Goal: Task Accomplishment & Management: Manage account settings

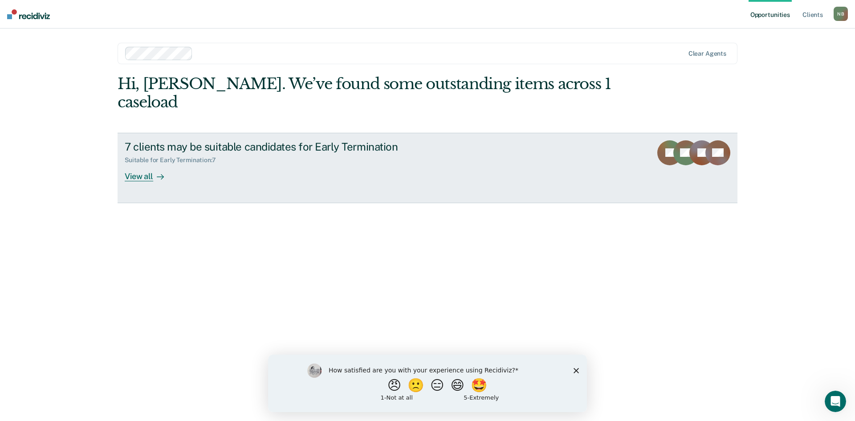
click at [131, 164] on div "View all" at bounding box center [150, 172] width 50 height 17
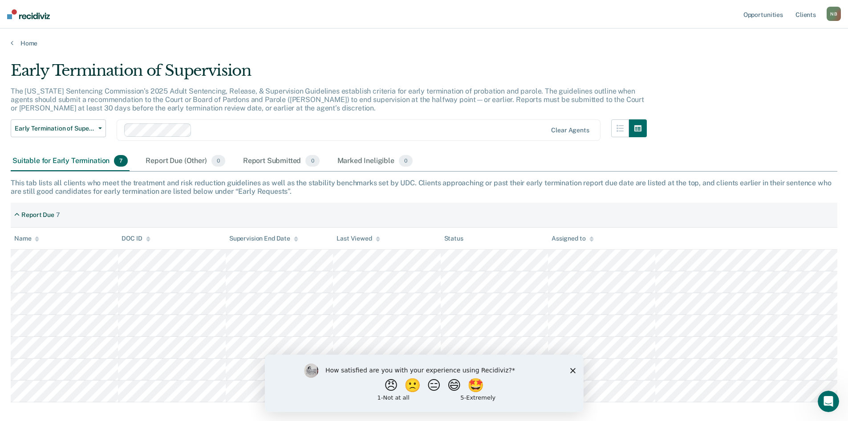
click at [575, 369] on icon "Close survey" at bounding box center [572, 369] width 5 height 5
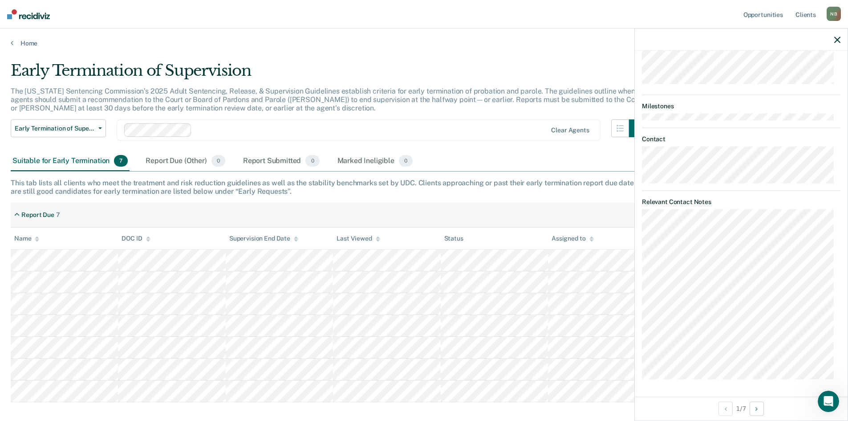
scroll to position [234, 0]
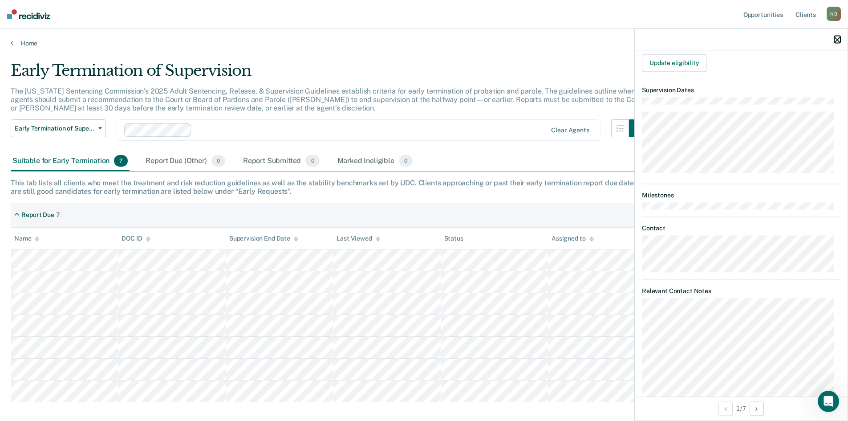
click at [834, 37] on icon "button" at bounding box center [837, 40] width 6 height 6
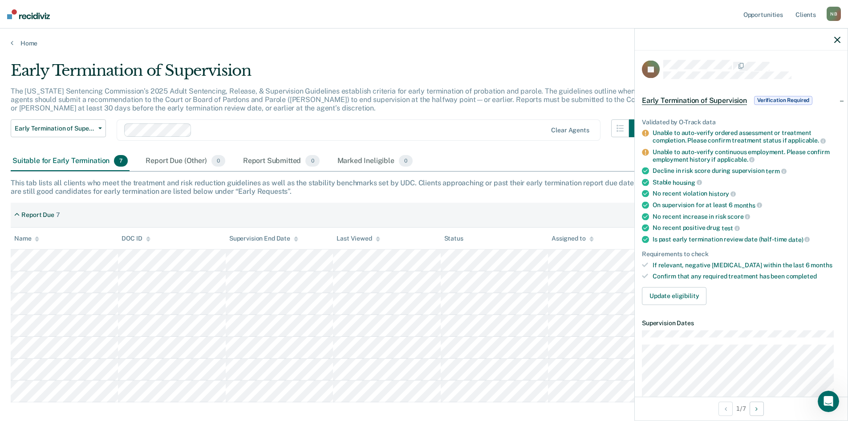
scroll to position [0, 0]
click at [837, 41] on icon "button" at bounding box center [837, 40] width 6 height 6
click at [683, 303] on button "Update eligibility" at bounding box center [674, 297] width 65 height 18
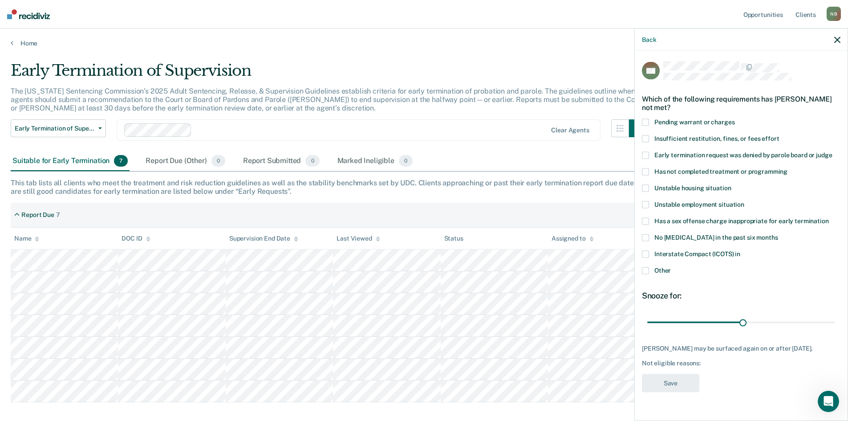
click at [647, 273] on label "Other" at bounding box center [741, 271] width 199 height 9
click at [671, 267] on input "Other" at bounding box center [671, 267] width 0 height 0
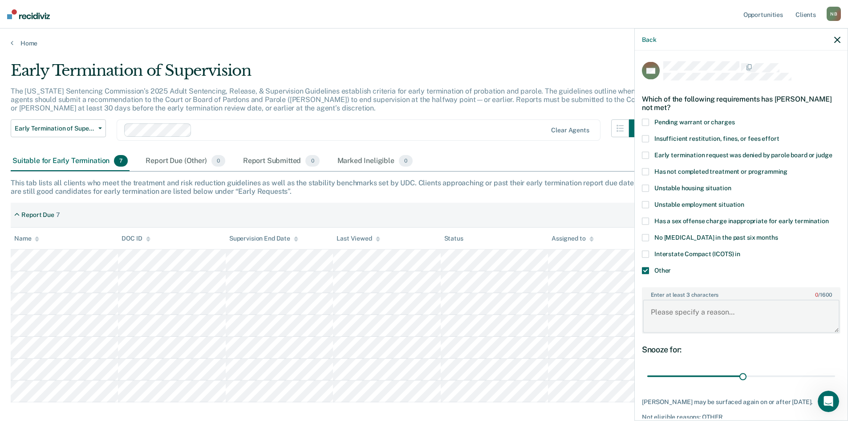
click at [653, 314] on textarea "Enter at least 3 characters 0 / 1600" at bounding box center [741, 316] width 197 height 33
type textarea "S"
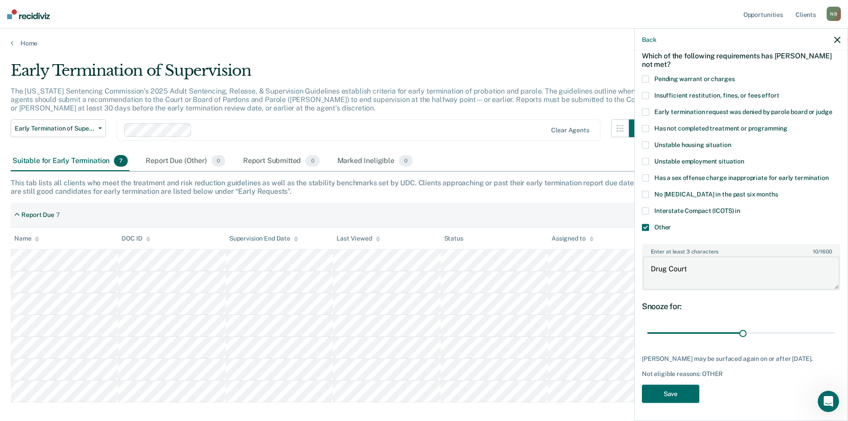
scroll to position [50, 0]
type textarea "Drug Court"
type input "30"
drag, startPoint x: 738, startPoint y: 326, endPoint x: 739, endPoint y: 332, distance: 5.9
click at [739, 332] on input "range" at bounding box center [741, 333] width 188 height 16
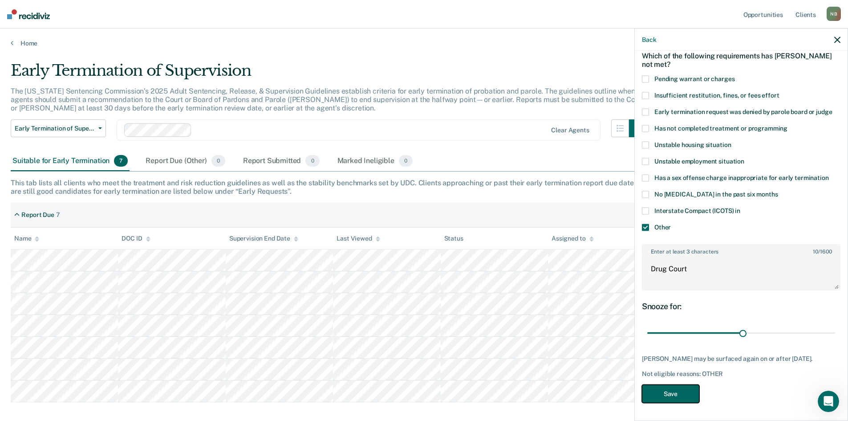
click at [680, 391] on button "Save" at bounding box center [670, 393] width 57 height 18
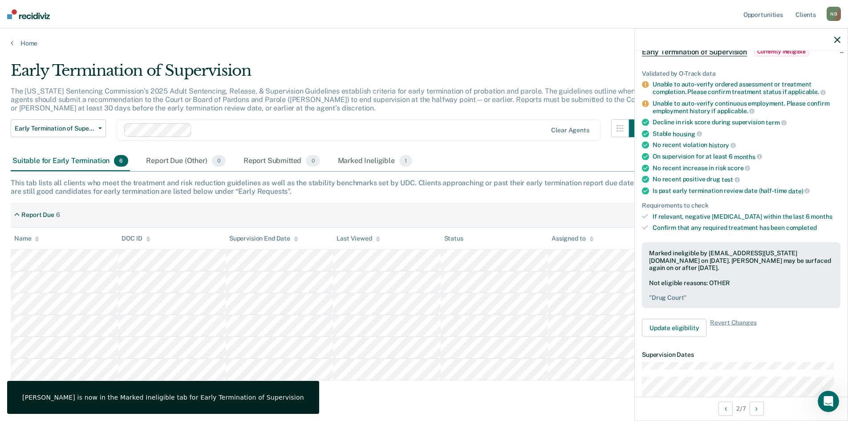
click at [834, 41] on div at bounding box center [741, 39] width 213 height 22
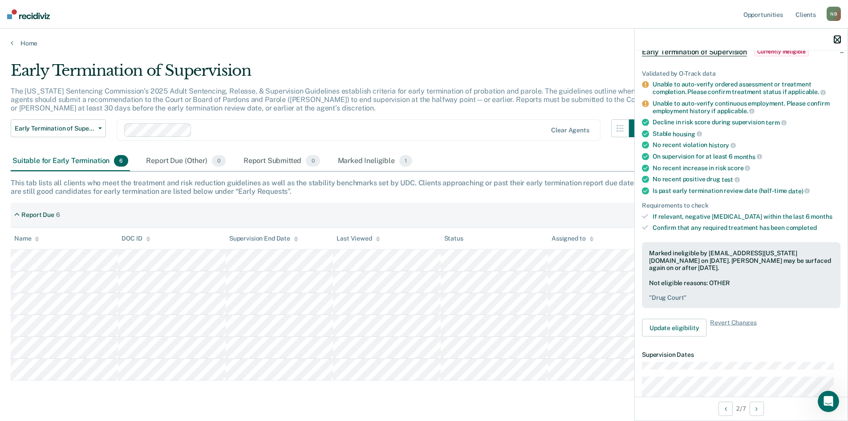
click at [840, 36] on button "button" at bounding box center [837, 40] width 6 height 8
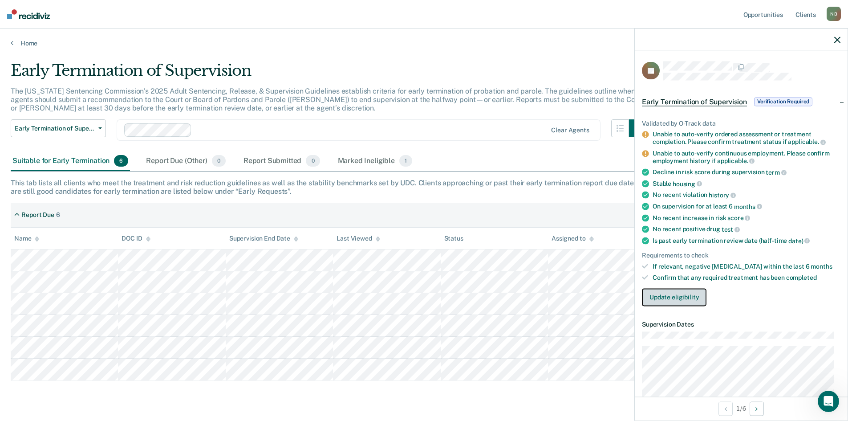
click at [668, 301] on button "Update eligibility" at bounding box center [674, 297] width 65 height 18
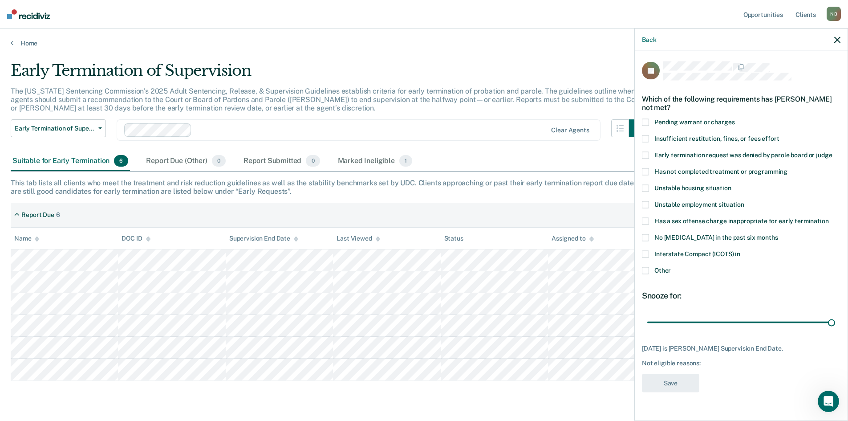
click at [644, 268] on span at bounding box center [645, 270] width 7 height 7
click at [671, 267] on input "Other" at bounding box center [671, 267] width 0 height 0
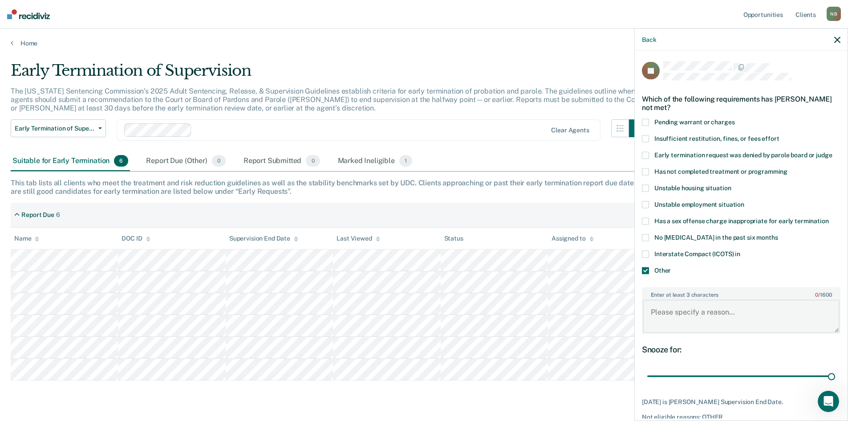
click at [674, 317] on textarea "Enter at least 3 characters 0 / 1600" at bounding box center [741, 316] width 197 height 33
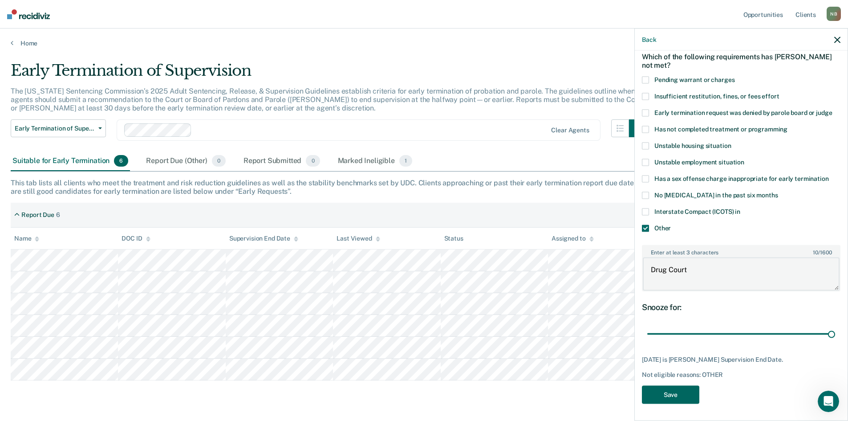
type textarea "Drug Court"
click at [669, 396] on button "Save" at bounding box center [670, 394] width 57 height 18
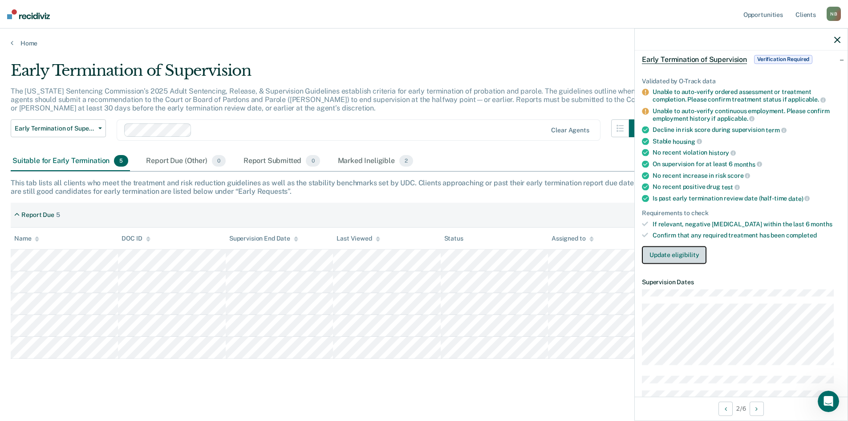
click at [688, 257] on button "Update eligibility" at bounding box center [674, 255] width 65 height 18
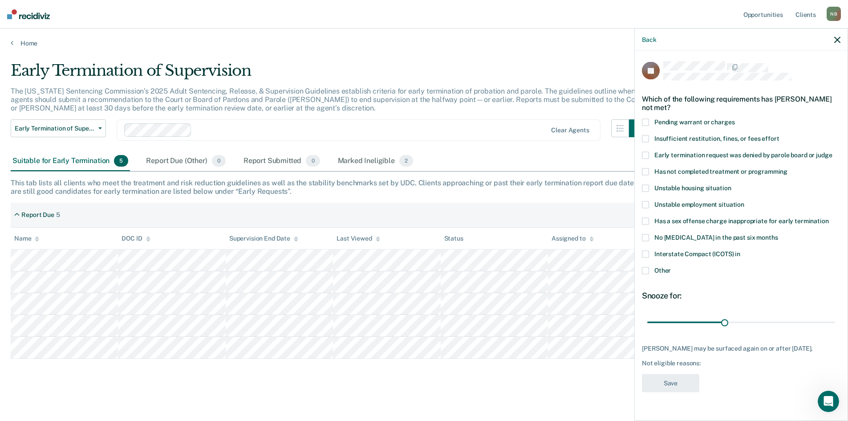
scroll to position [0, 0]
click at [646, 271] on span at bounding box center [645, 270] width 7 height 7
click at [671, 267] on input "Other" at bounding box center [671, 267] width 0 height 0
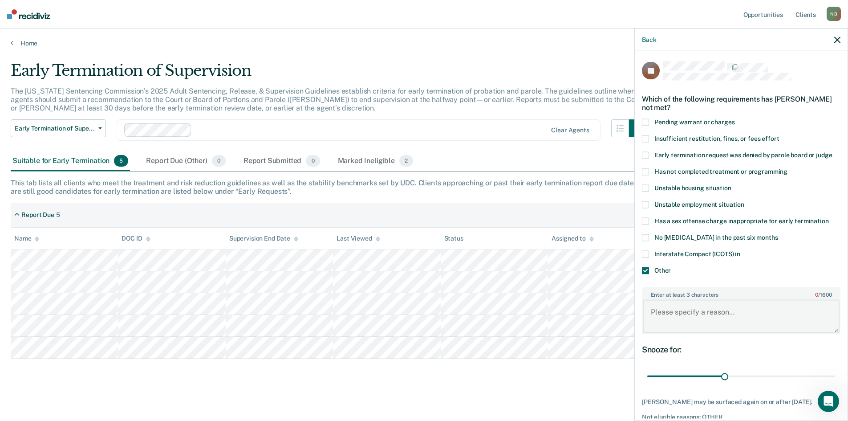
click at [665, 309] on textarea "Enter at least 3 characters 0 / 1600" at bounding box center [741, 316] width 197 height 33
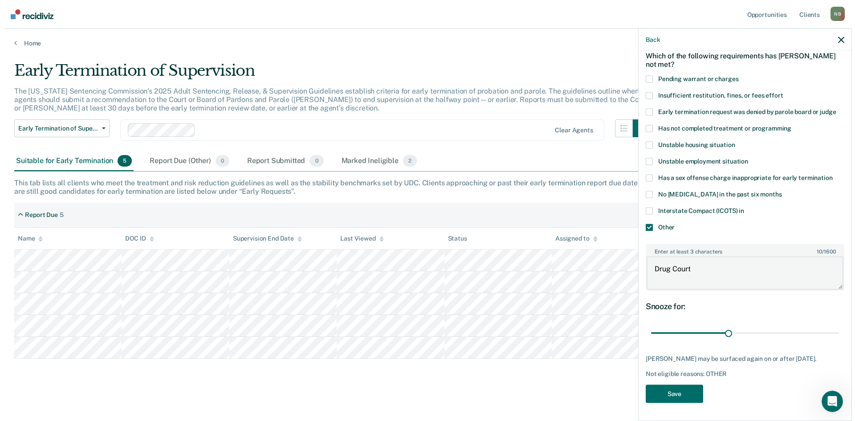
scroll to position [50, 0]
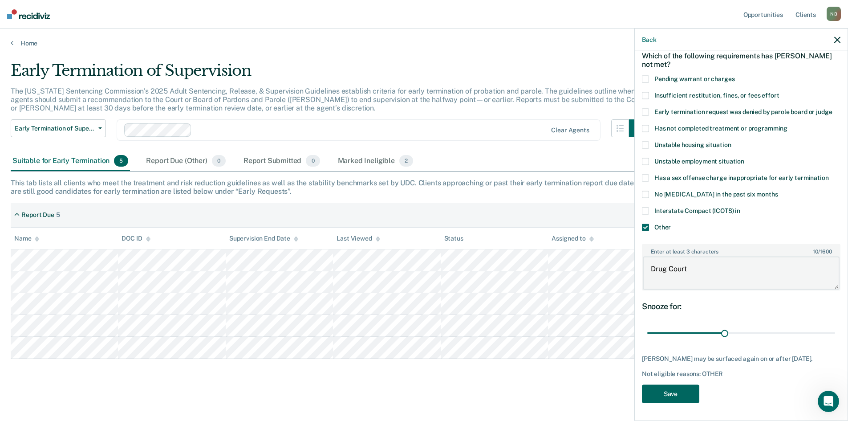
type textarea "Drug Court"
click at [682, 391] on button "Save" at bounding box center [670, 393] width 57 height 18
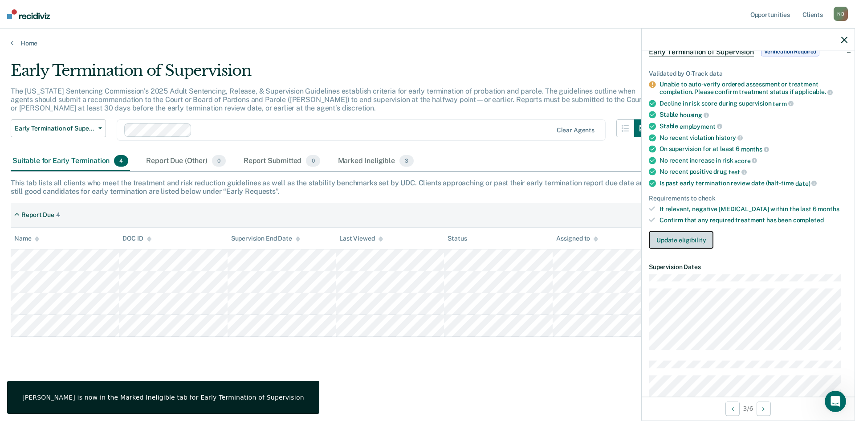
click at [701, 238] on button "Update eligibility" at bounding box center [681, 240] width 65 height 18
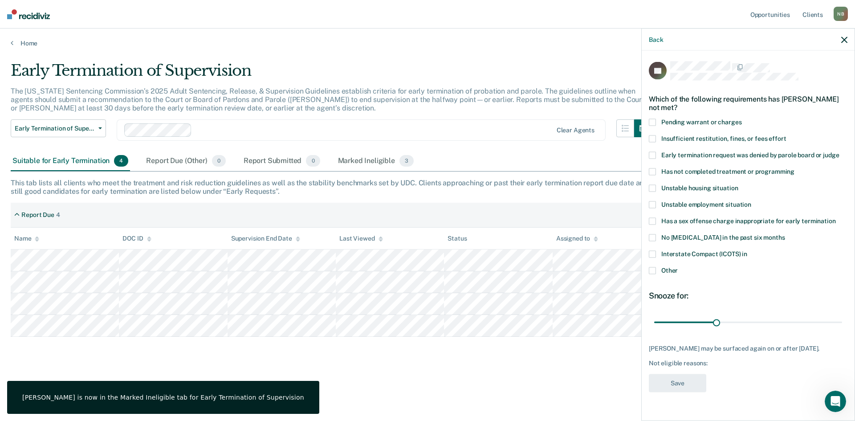
click at [649, 271] on span at bounding box center [652, 270] width 7 height 7
click at [677, 267] on input "Other" at bounding box center [677, 267] width 0 height 0
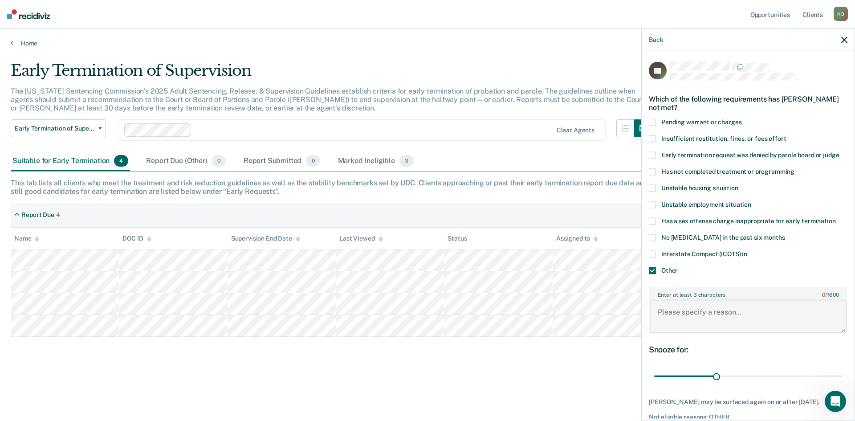
click at [676, 317] on textarea "Enter at least 3 characters 0 / 1600" at bounding box center [747, 316] width 197 height 33
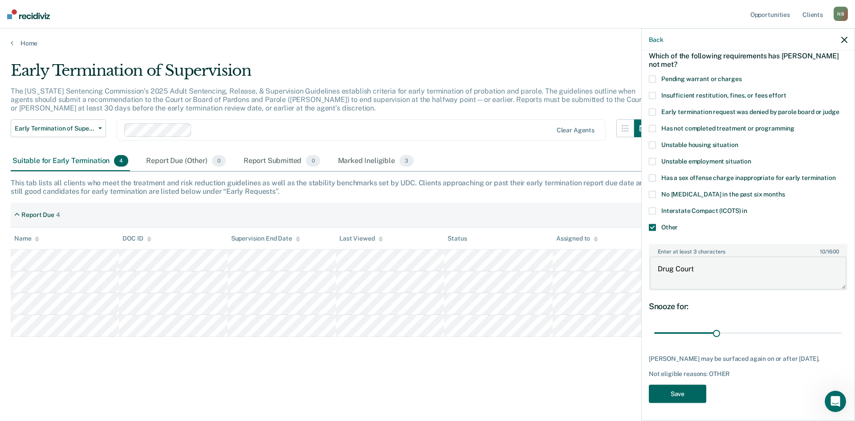
type textarea "Drug Court"
click at [680, 395] on button "Save" at bounding box center [677, 393] width 57 height 18
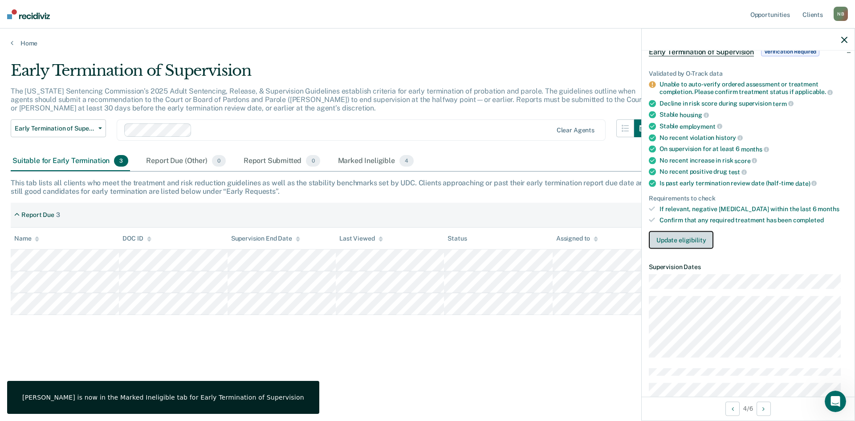
click at [670, 240] on button "Update eligibility" at bounding box center [681, 240] width 65 height 18
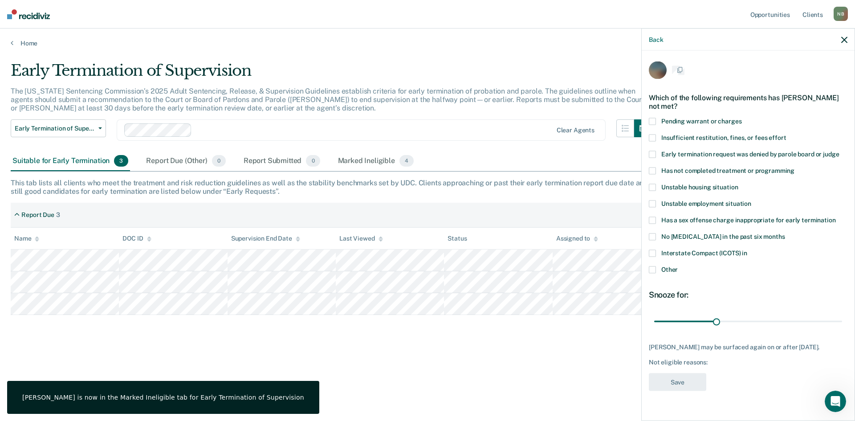
scroll to position [0, 0]
drag, startPoint x: 715, startPoint y: 322, endPoint x: 854, endPoint y: 332, distance: 139.7
type input "90"
click at [842, 330] on input "range" at bounding box center [748, 322] width 188 height 16
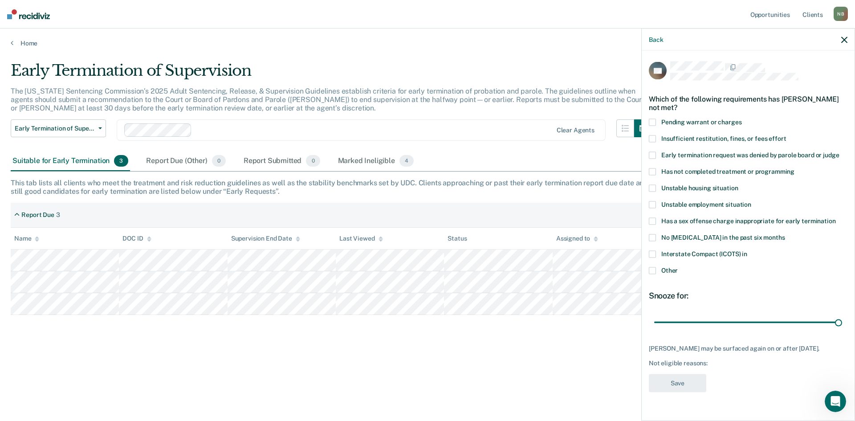
click at [653, 267] on span at bounding box center [652, 270] width 7 height 7
click at [677, 267] on input "Other" at bounding box center [677, 267] width 0 height 0
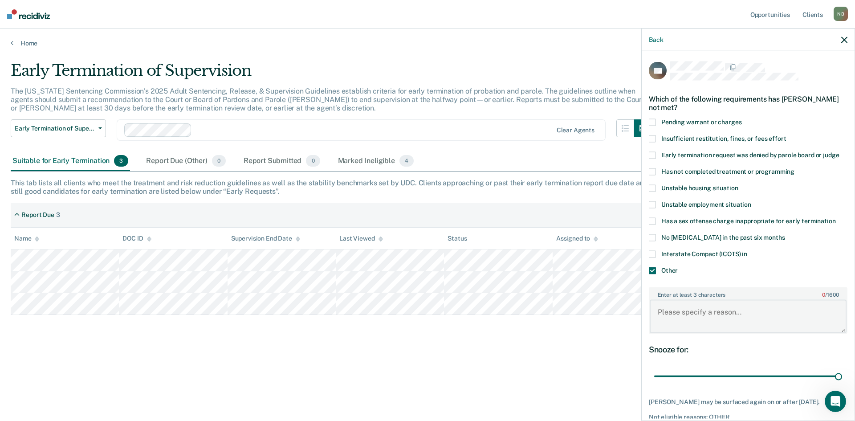
click at [669, 303] on textarea "Enter at least 3 characters 0 / 1600" at bounding box center [747, 316] width 197 height 33
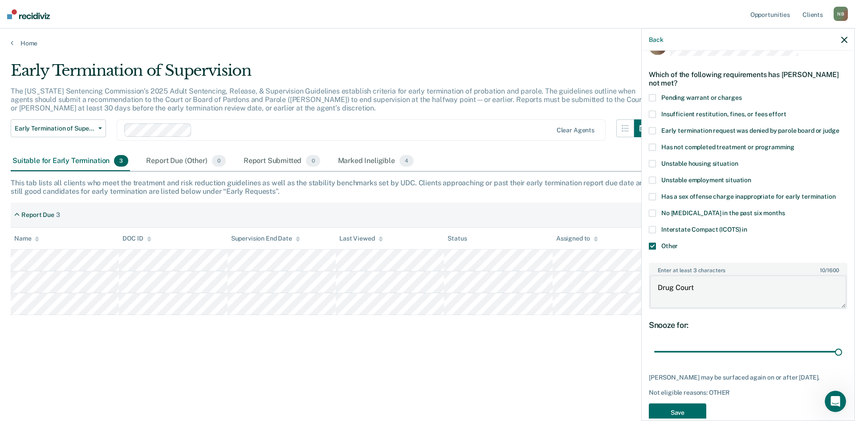
scroll to position [50, 0]
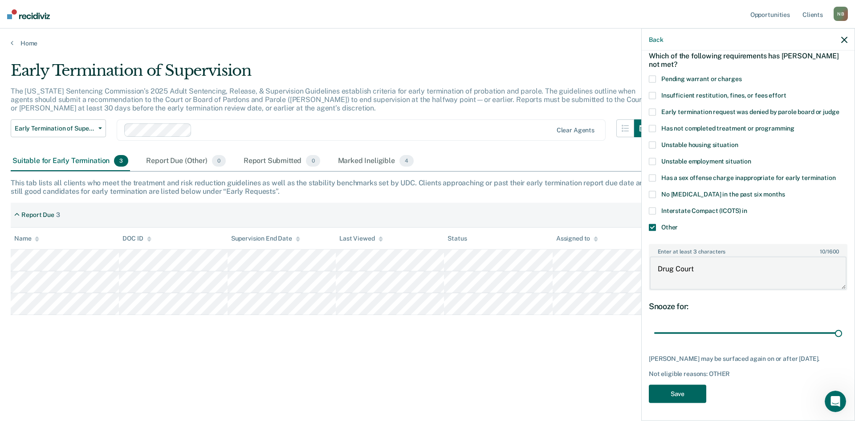
type textarea "Drug Court"
click at [676, 394] on button "Save" at bounding box center [677, 393] width 57 height 18
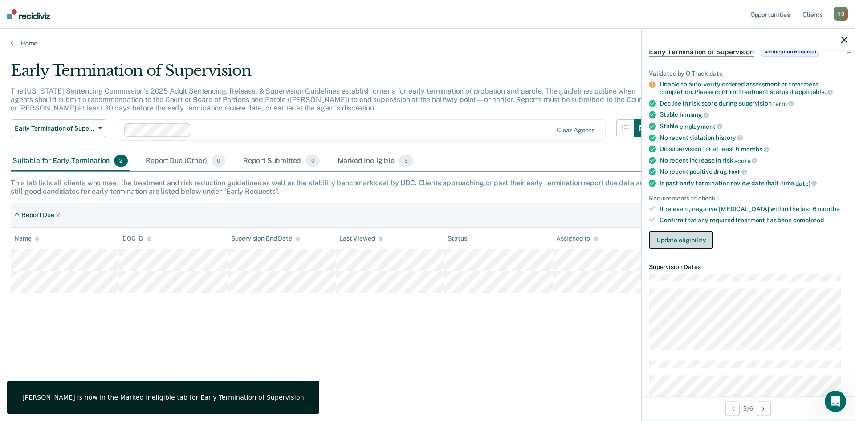
click at [702, 239] on button "Update eligibility" at bounding box center [681, 240] width 65 height 18
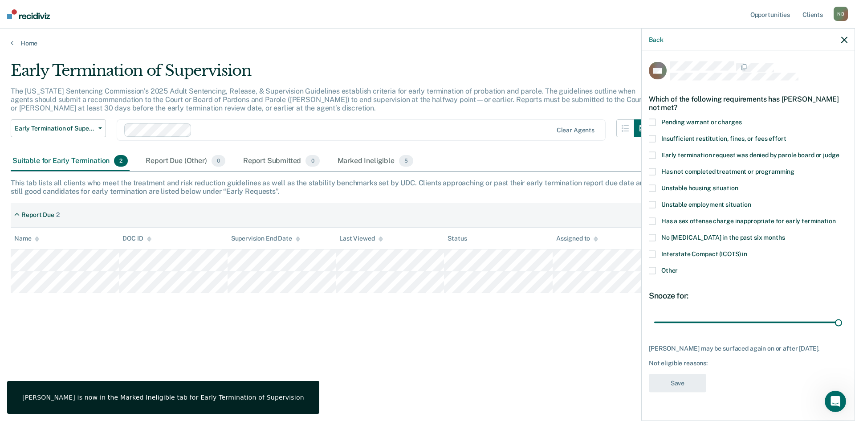
drag, startPoint x: 714, startPoint y: 321, endPoint x: 854, endPoint y: 343, distance: 141.9
type input "90"
click at [842, 330] on input "range" at bounding box center [748, 322] width 188 height 16
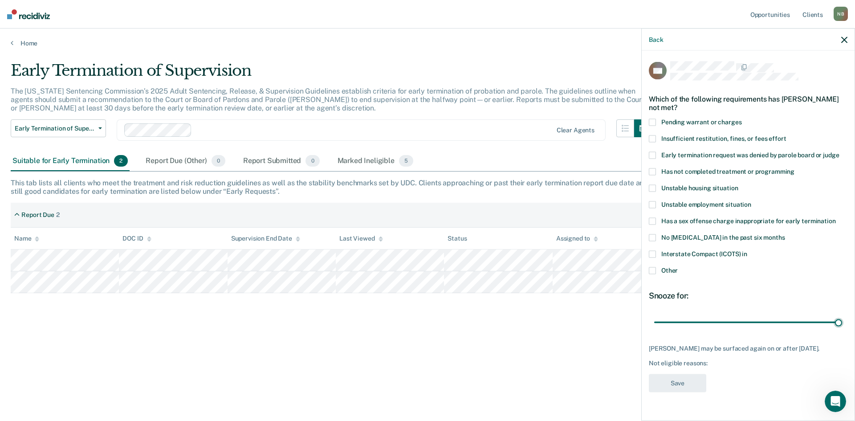
click at [657, 271] on label "Other" at bounding box center [748, 271] width 199 height 9
click at [677, 267] on input "Other" at bounding box center [677, 267] width 0 height 0
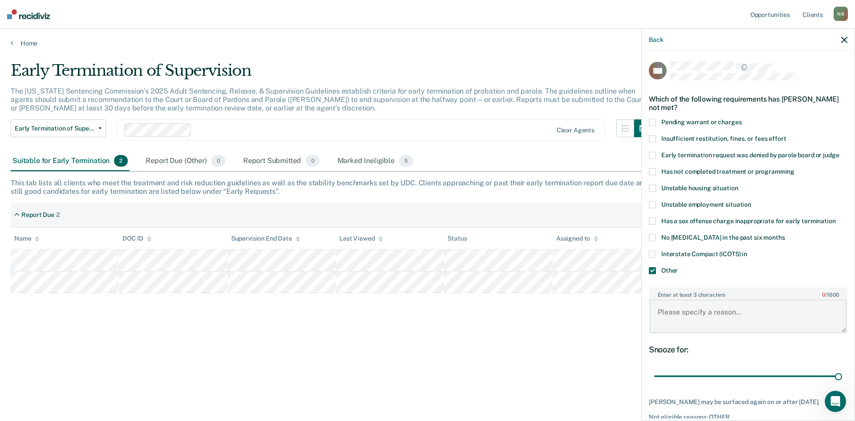
click at [668, 308] on textarea "Enter at least 3 characters 0 / 1600" at bounding box center [747, 316] width 197 height 33
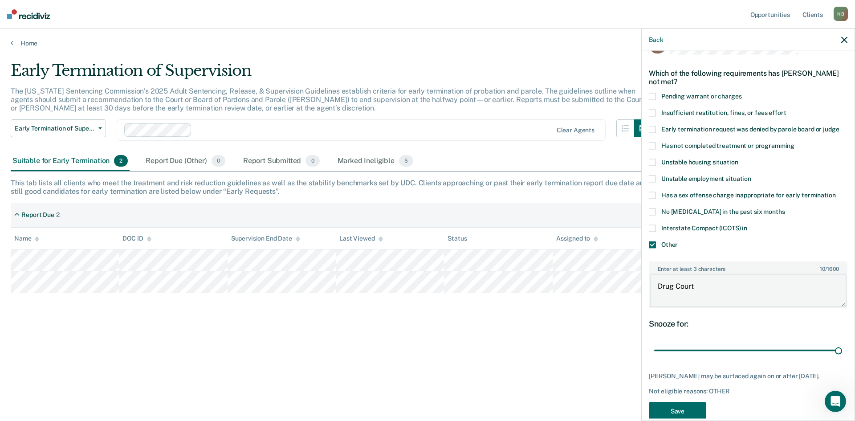
scroll to position [50, 0]
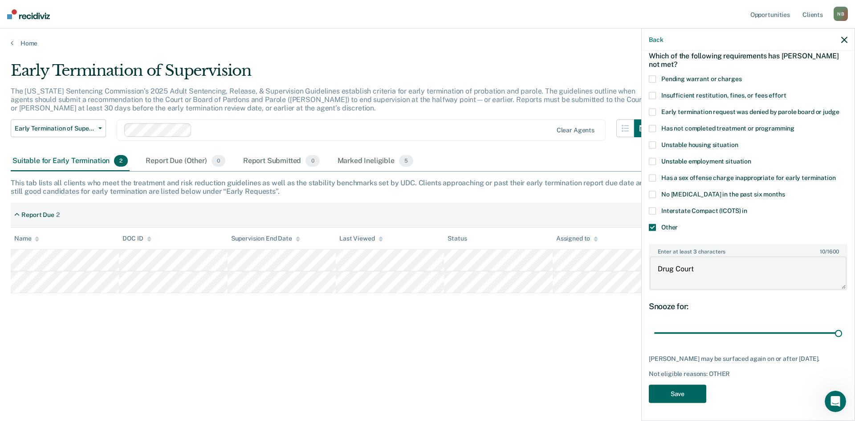
type textarea "Drug Court"
click at [676, 392] on button "Save" at bounding box center [677, 393] width 57 height 18
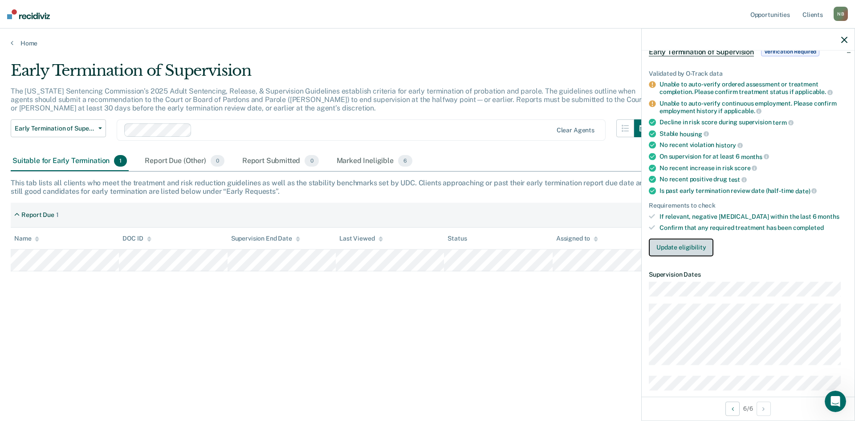
click at [694, 248] on button "Update eligibility" at bounding box center [681, 247] width 65 height 18
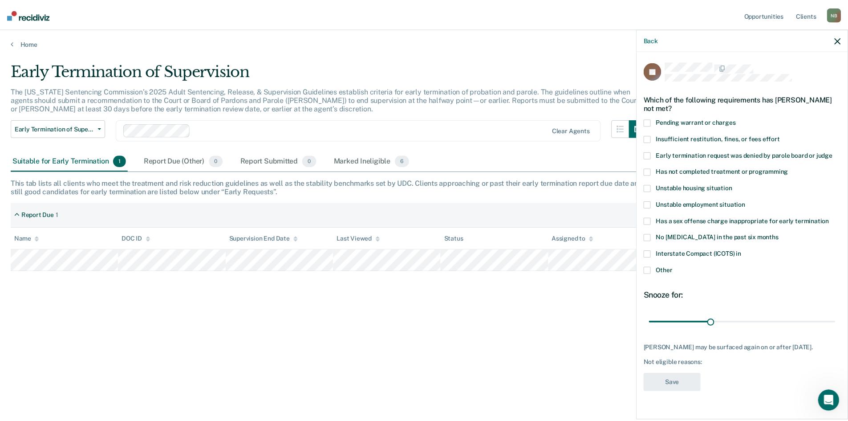
scroll to position [0, 0]
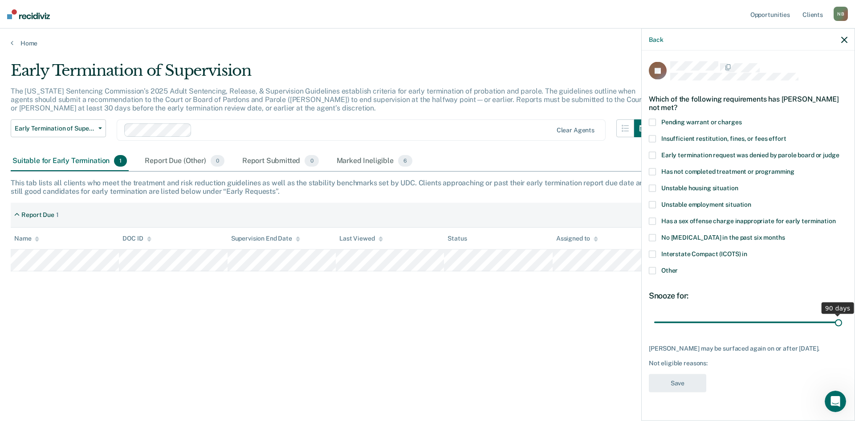
drag, startPoint x: 718, startPoint y: 320, endPoint x: 846, endPoint y: 327, distance: 128.8
type input "90"
click at [842, 327] on input "range" at bounding box center [748, 322] width 188 height 16
click at [651, 173] on span at bounding box center [652, 171] width 7 height 7
click at [794, 168] on input "Has not completed treatment or programming" at bounding box center [794, 168] width 0 height 0
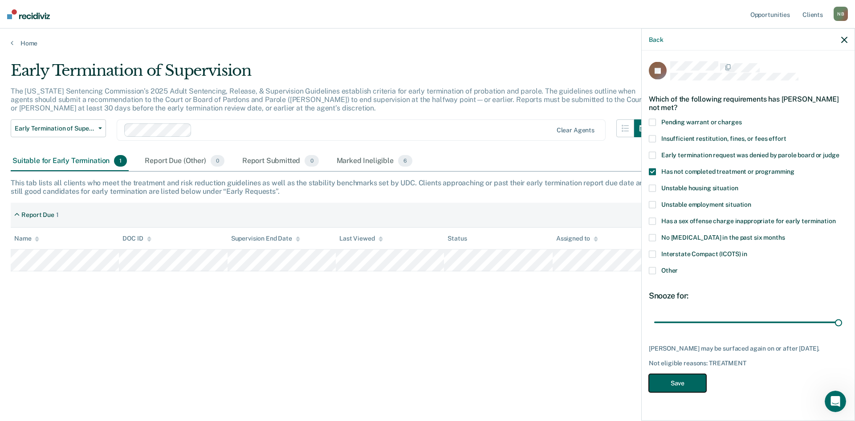
click at [683, 389] on button "Save" at bounding box center [677, 382] width 57 height 18
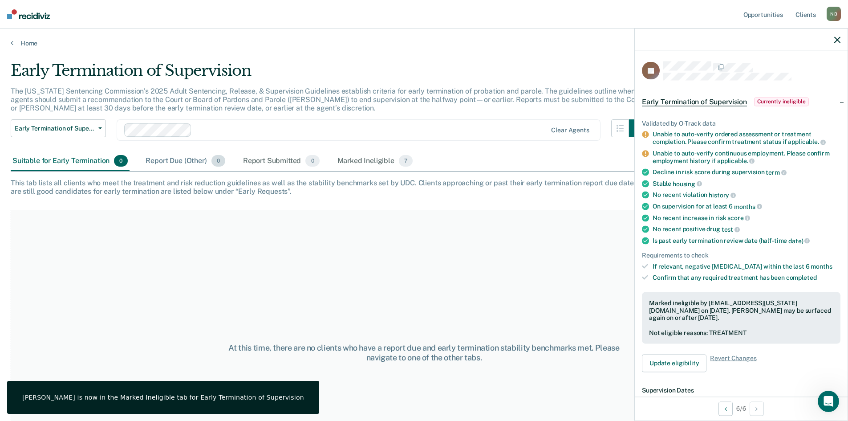
click at [179, 160] on div "Report Due (Other) 0" at bounding box center [185, 161] width 83 height 20
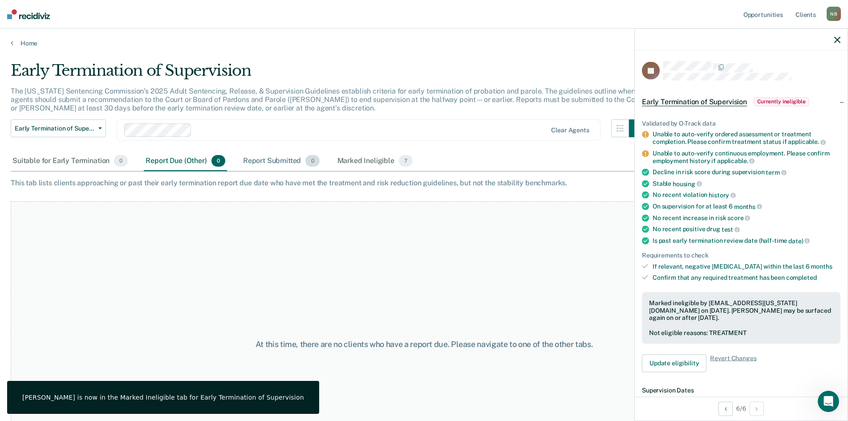
click at [266, 164] on div "Report Submitted 0" at bounding box center [281, 161] width 80 height 20
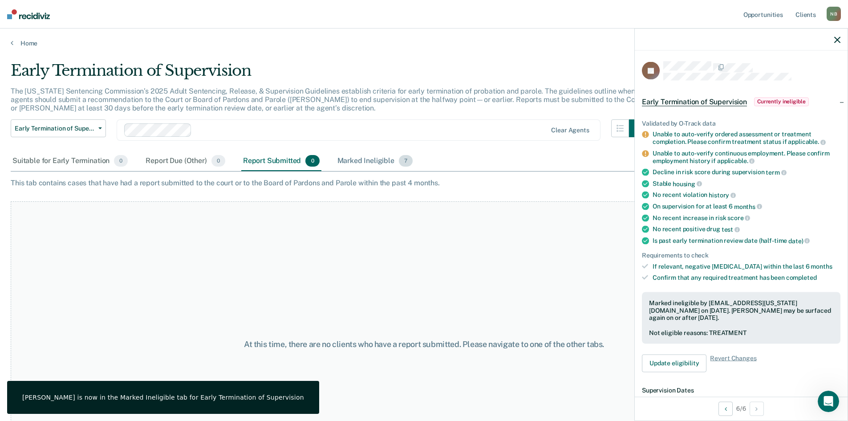
click at [363, 161] on div "Marked Ineligible 7" at bounding box center [375, 161] width 79 height 20
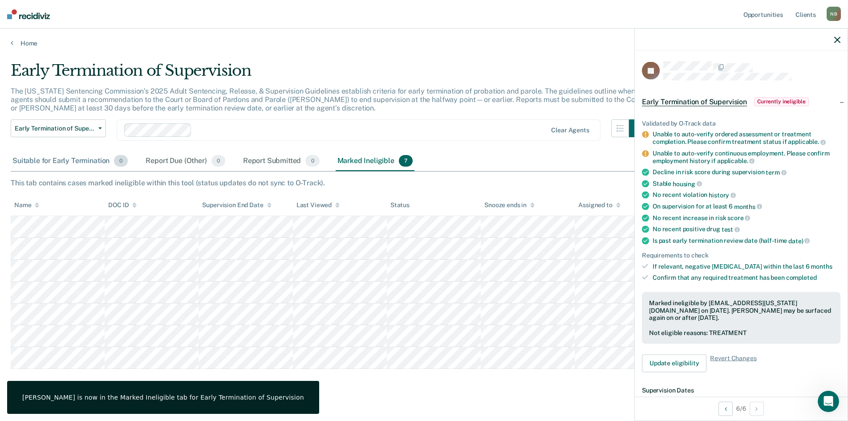
click at [83, 163] on div "Suitable for Early Termination 0" at bounding box center [70, 161] width 119 height 20
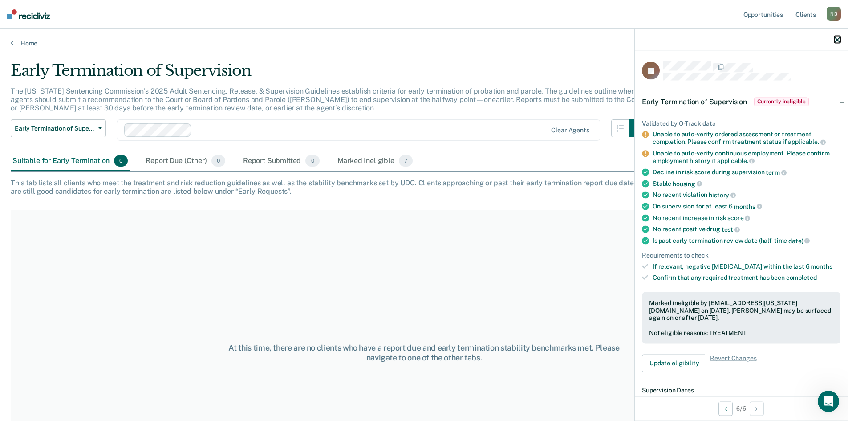
click at [835, 36] on button "button" at bounding box center [837, 40] width 6 height 8
